Goal: Information Seeking & Learning: Learn about a topic

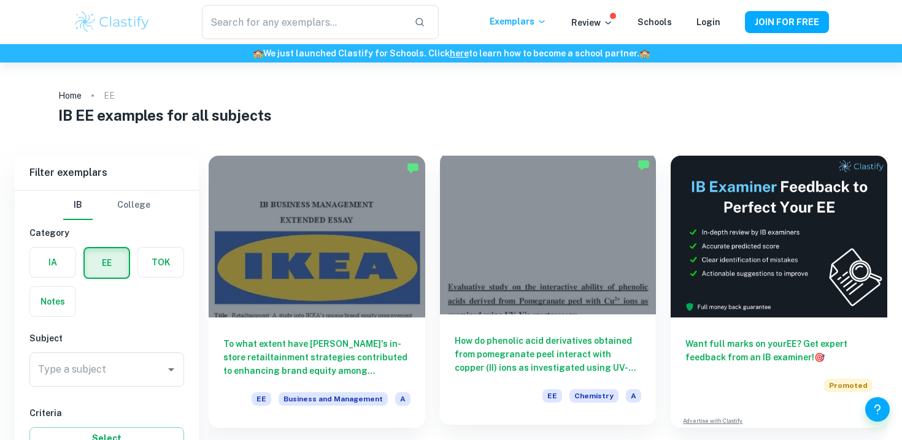
scroll to position [52, 0]
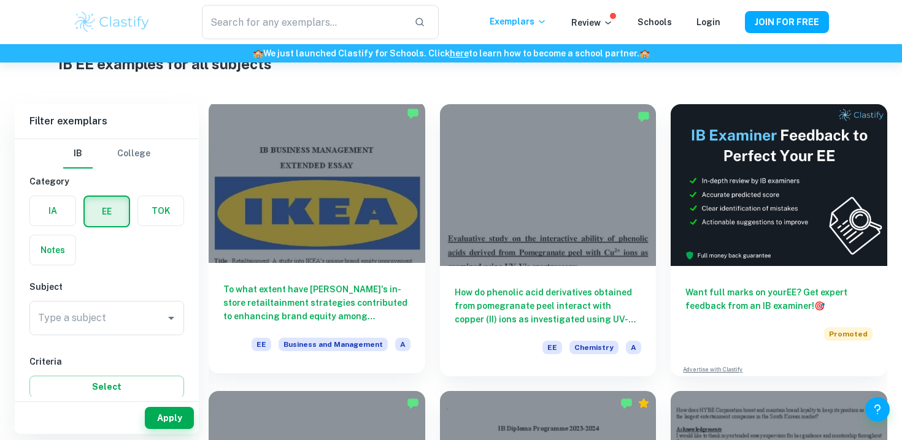
click at [378, 196] on div at bounding box center [317, 182] width 217 height 162
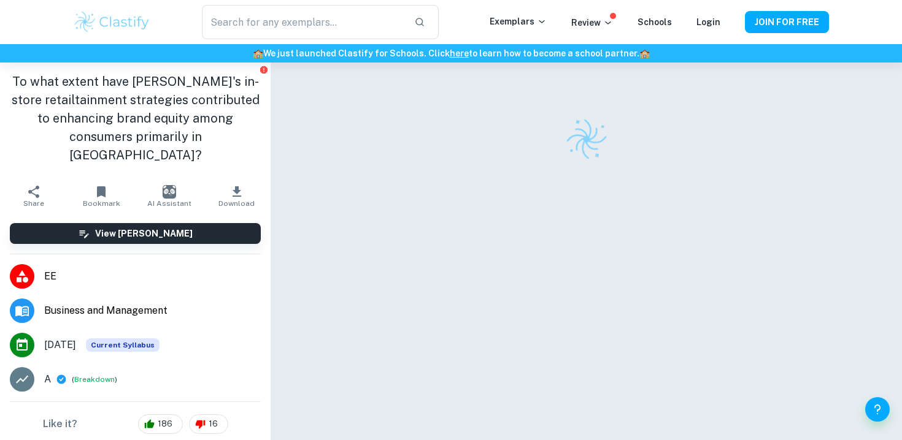
scroll to position [63, 0]
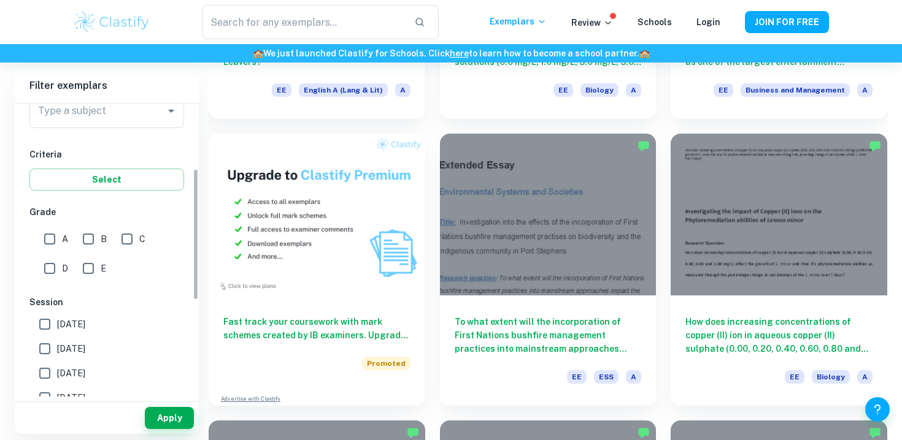
scroll to position [132, 0]
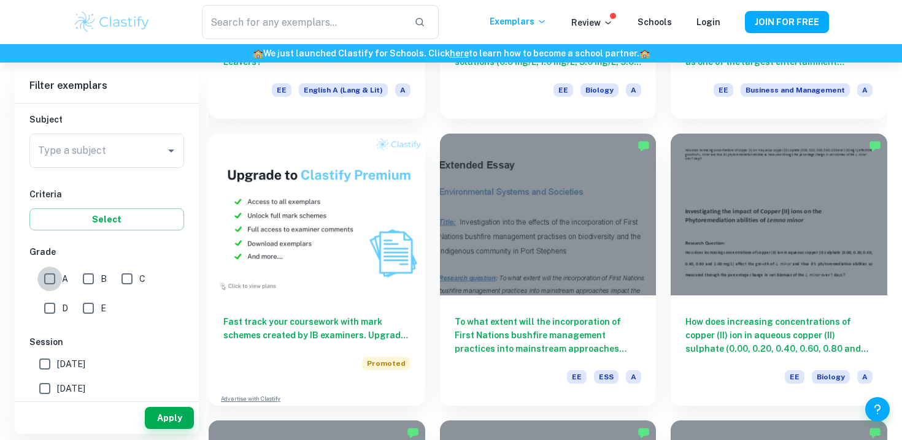
click at [42, 279] on input "A" at bounding box center [49, 279] width 25 height 25
checkbox input "true"
click at [80, 155] on input "Type a subject" at bounding box center [97, 150] width 125 height 23
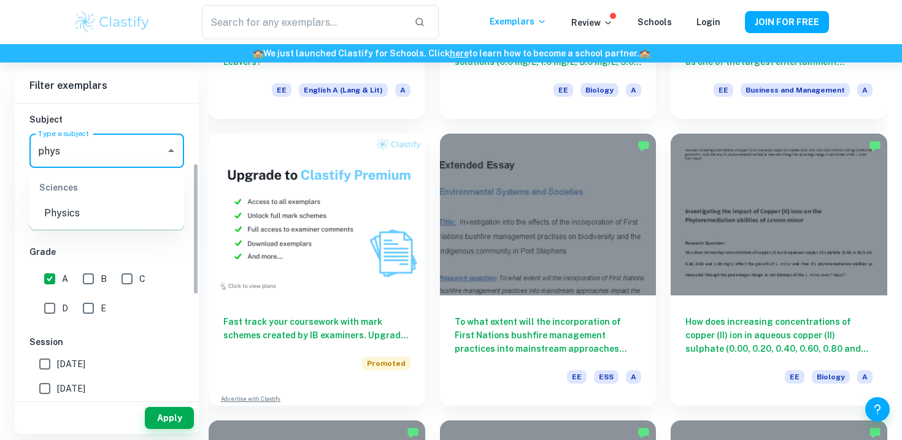
click at [57, 219] on li "Physics" at bounding box center [106, 213] width 155 height 22
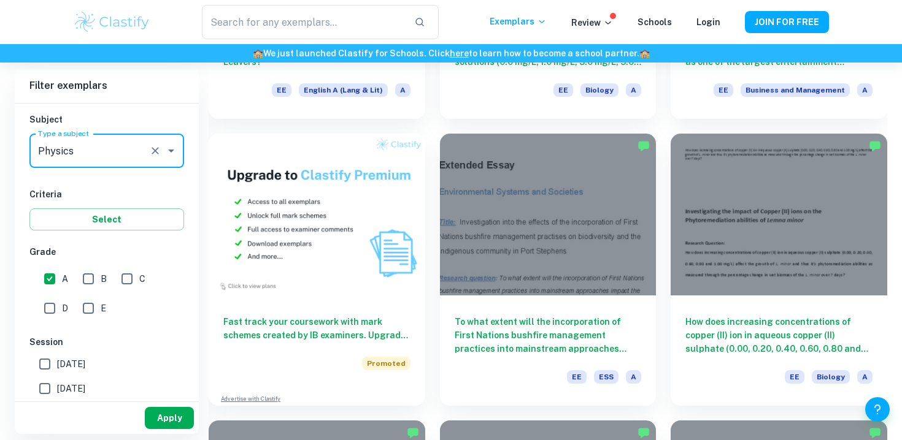
type input "Physics"
click at [167, 415] on button "Apply" at bounding box center [169, 418] width 49 height 22
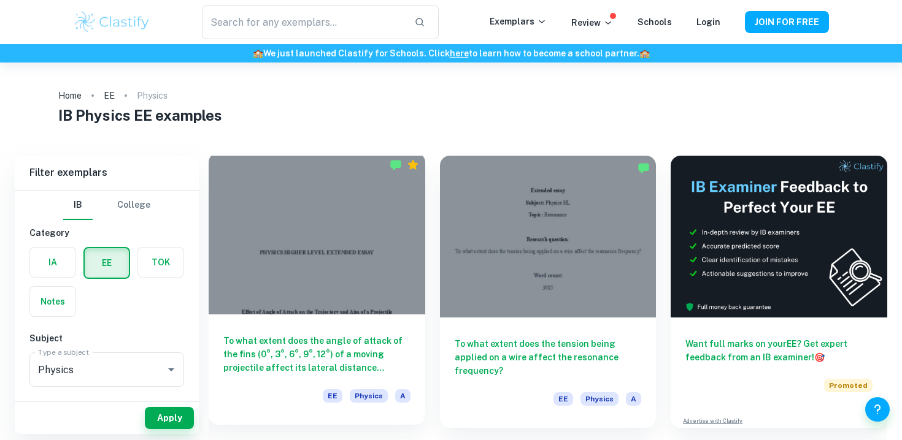
click at [384, 243] on div at bounding box center [317, 234] width 217 height 162
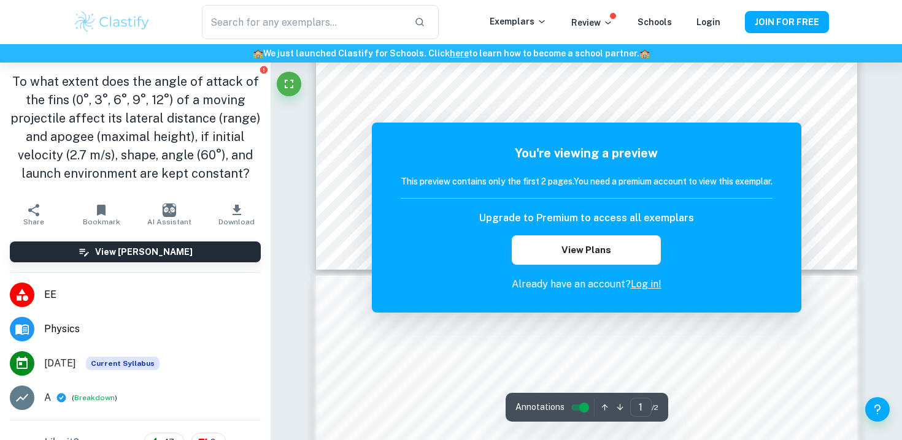
scroll to position [506, 0]
click at [572, 144] on h5 "You're viewing a preview" at bounding box center [586, 153] width 372 height 18
